Goal: Find specific page/section: Find specific page/section

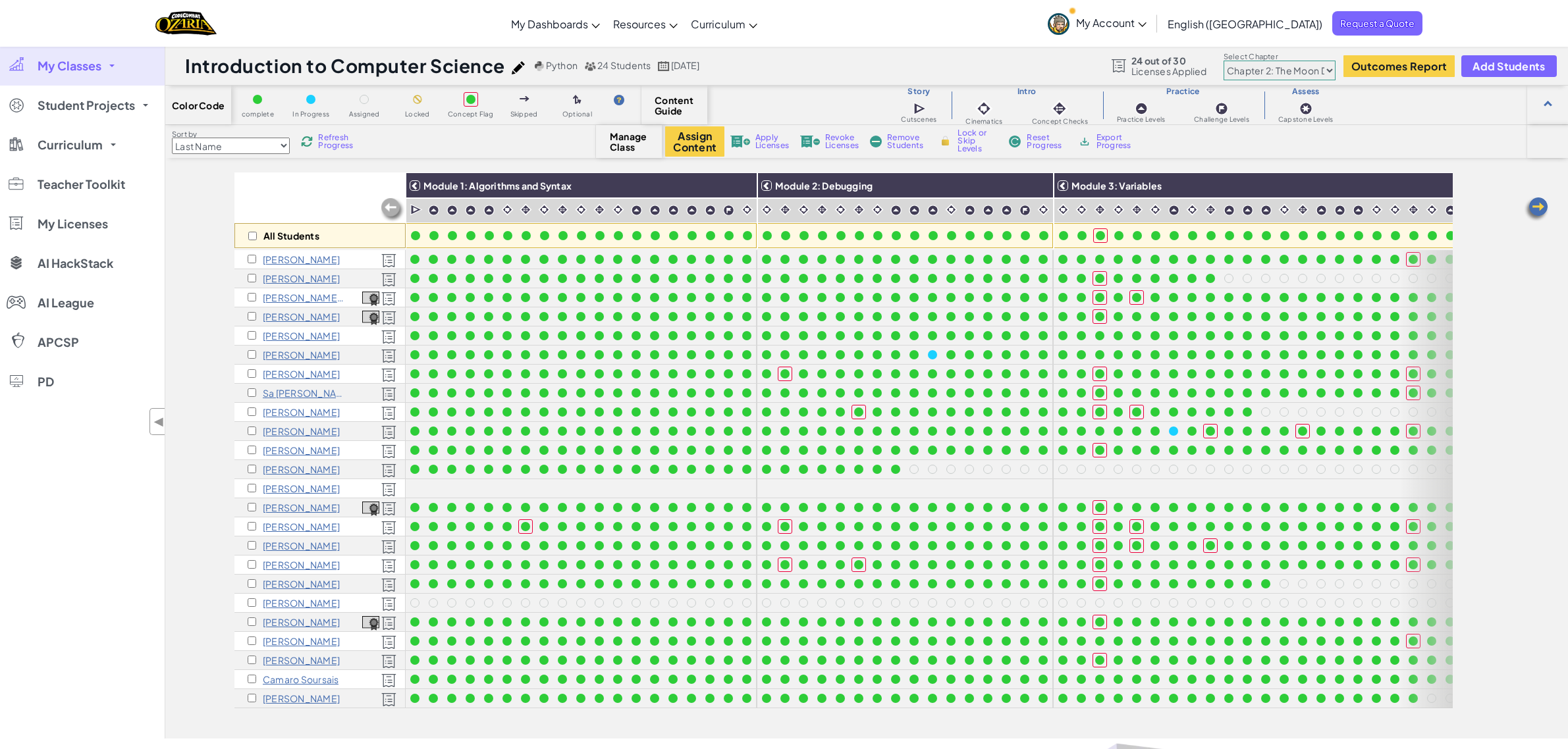
select select "5d8a57abe8919b28d5113af1"
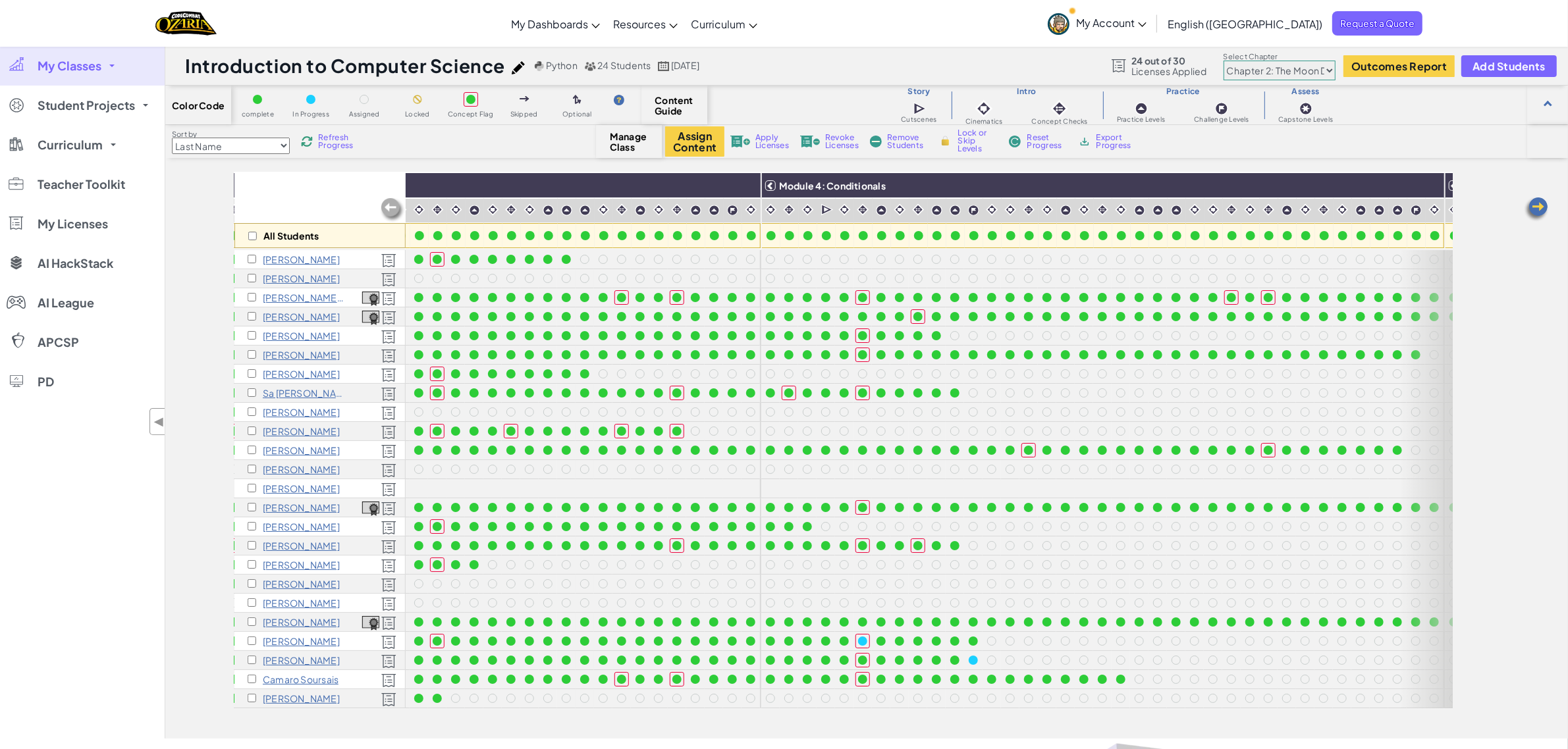
scroll to position [0, 1130]
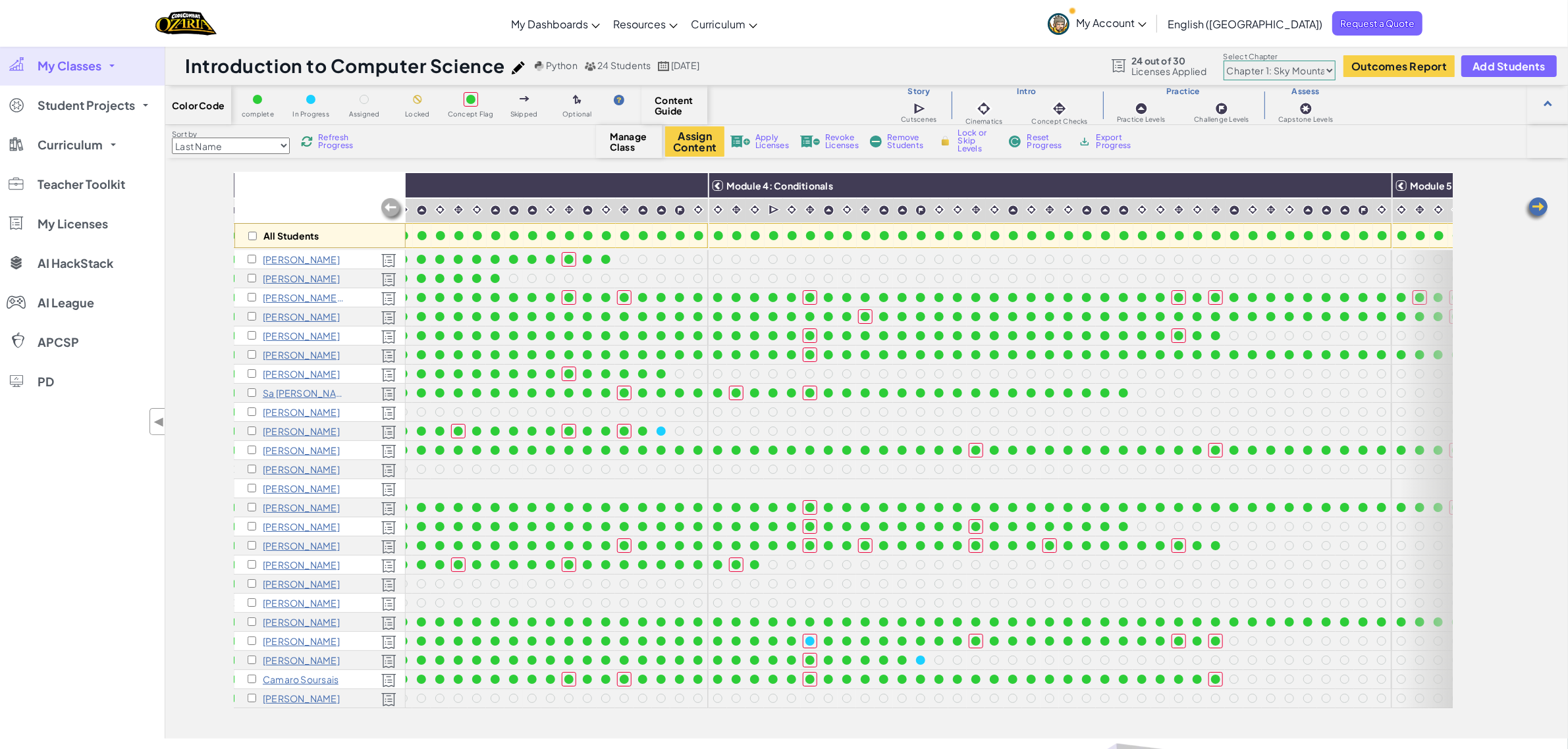
scroll to position [0, 1130]
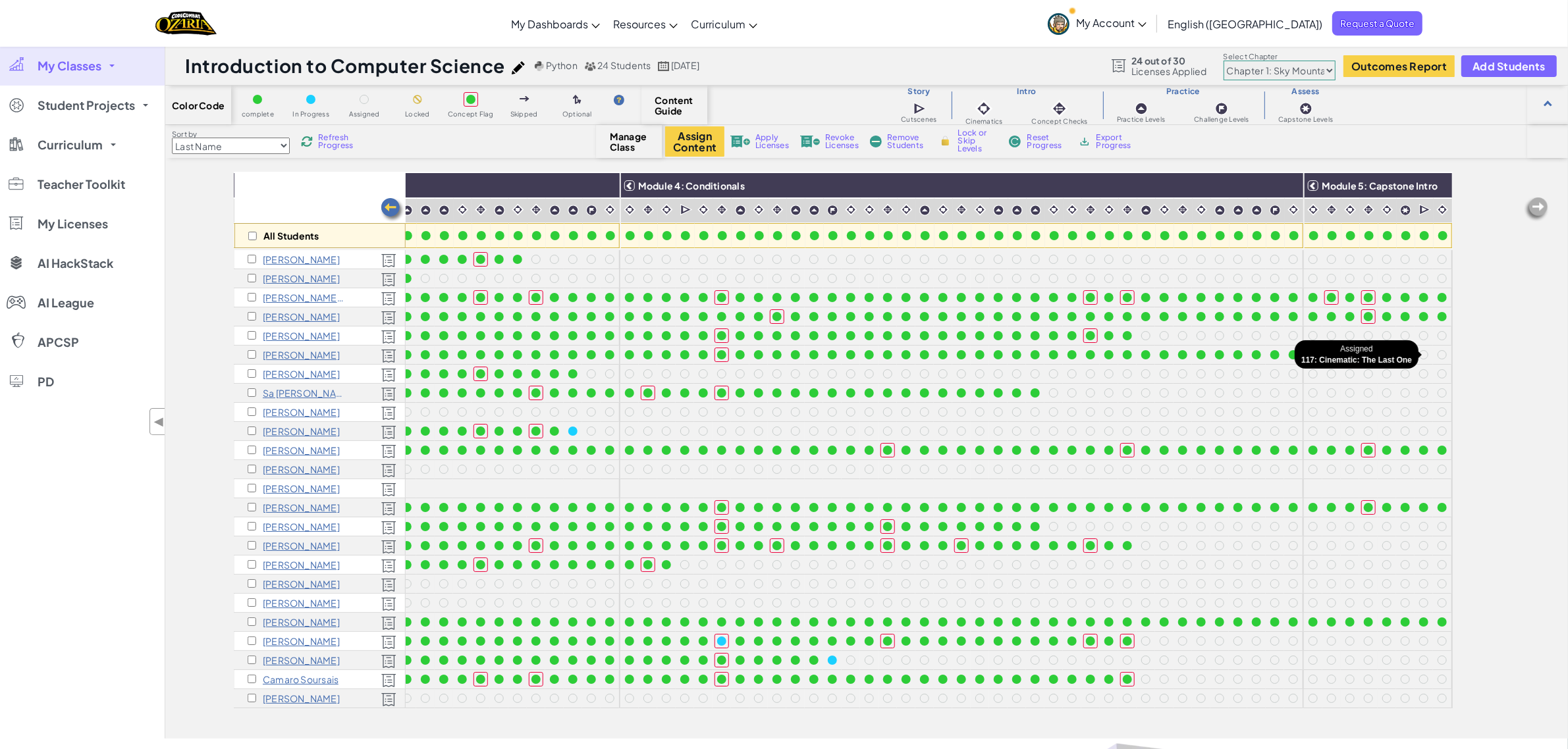
click at [1438, 357] on div at bounding box center [1442, 355] width 9 height 9
click at [1419, 353] on div at bounding box center [1424, 355] width 9 height 9
click at [1419, 352] on div at bounding box center [1424, 355] width 9 height 9
click at [1400, 356] on div at bounding box center [1405, 355] width 9 height 9
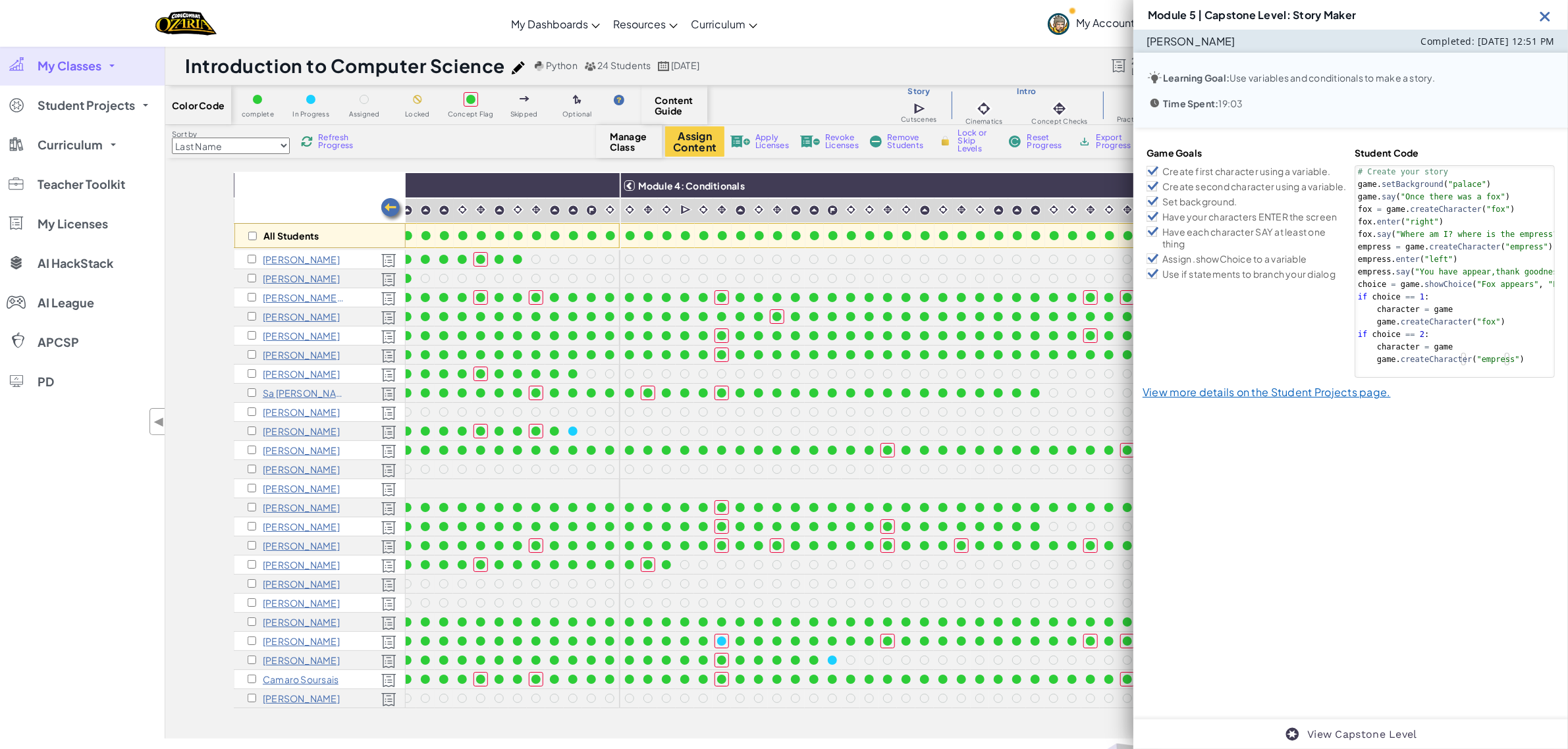
click at [1548, 16] on img at bounding box center [1545, 16] width 16 height 16
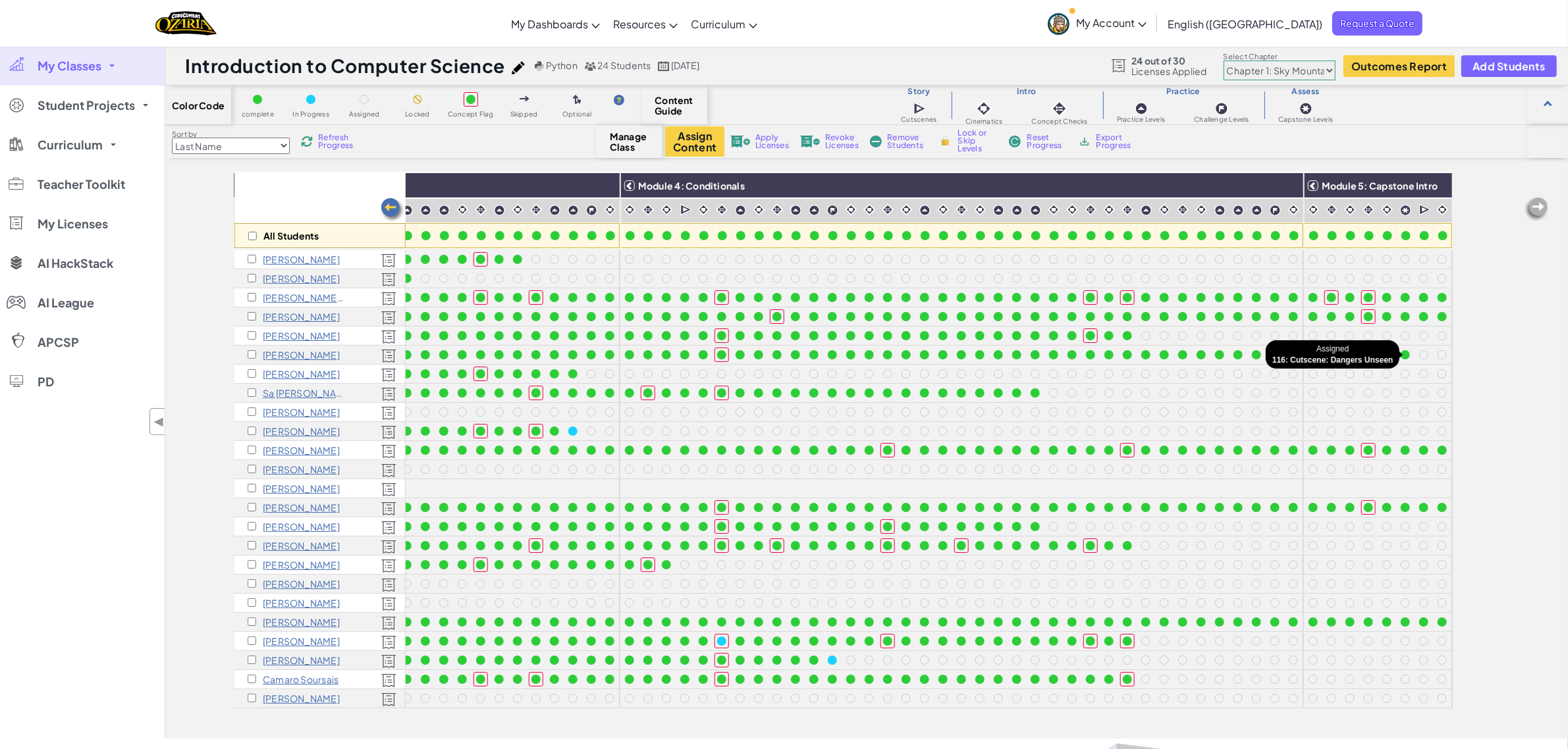
click at [1419, 356] on div at bounding box center [1424, 355] width 9 height 9
click at [1419, 354] on div at bounding box center [1424, 355] width 9 height 9
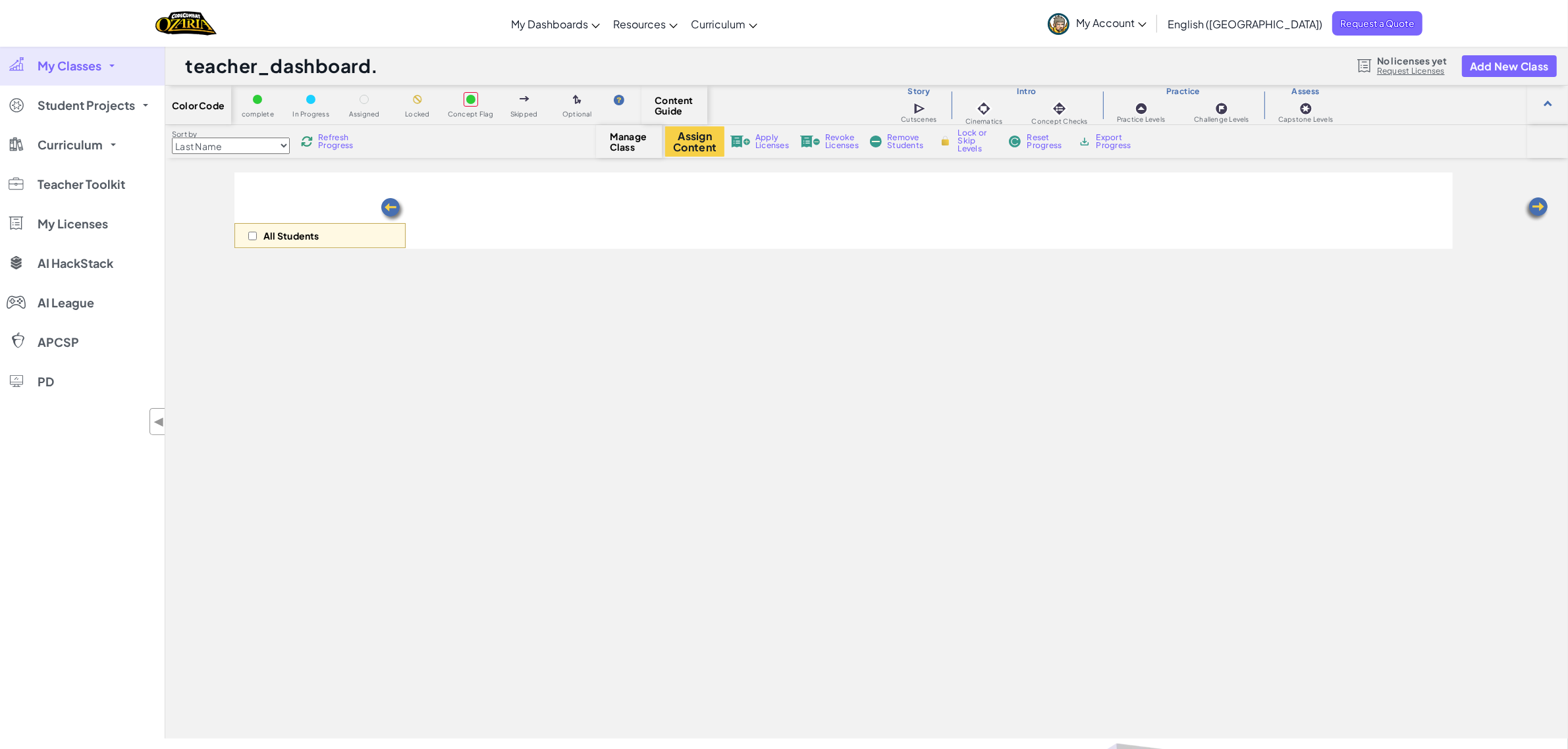
select select "5d8a57abe8919b28d5113af1"
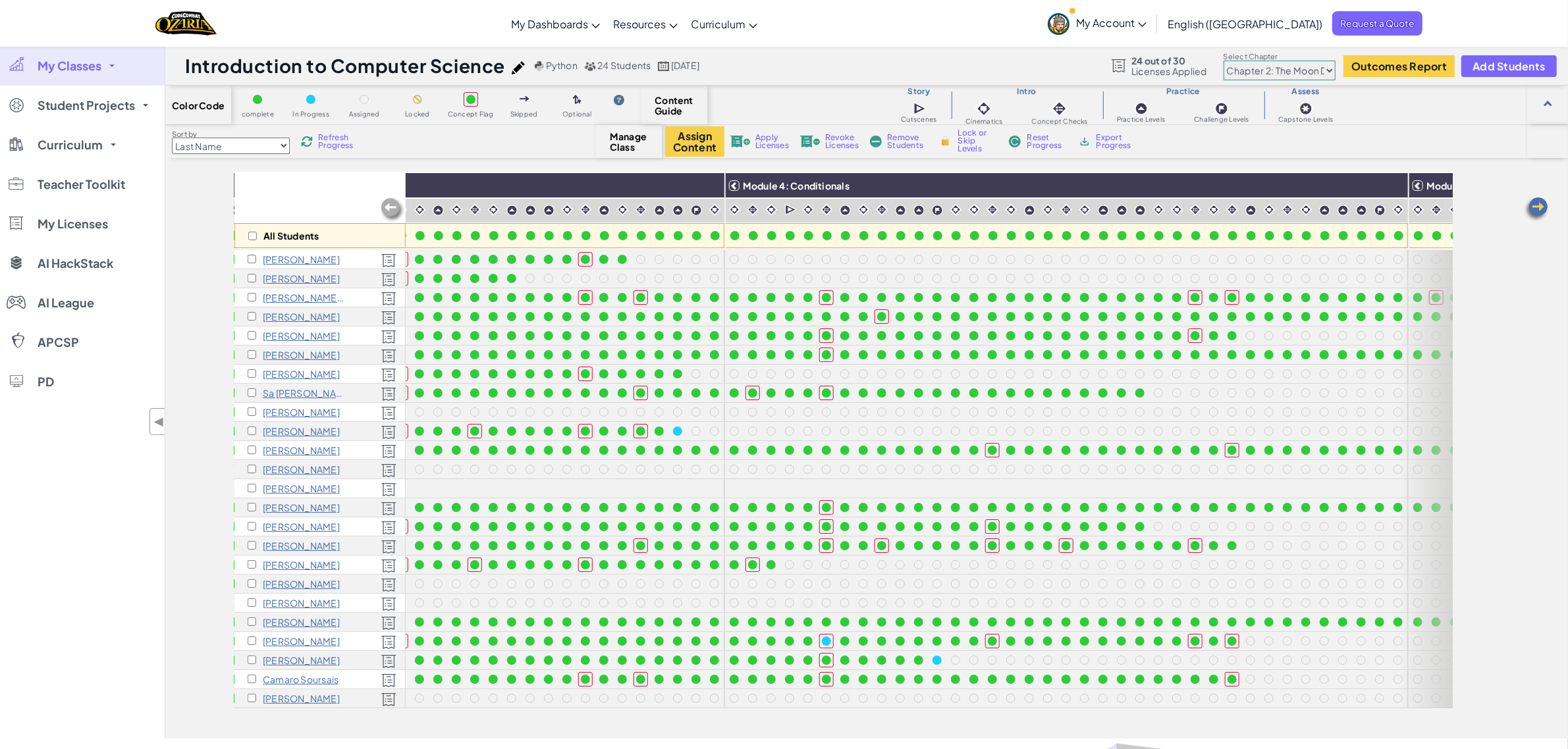
scroll to position [0, 1130]
